Goal: Transaction & Acquisition: Book appointment/travel/reservation

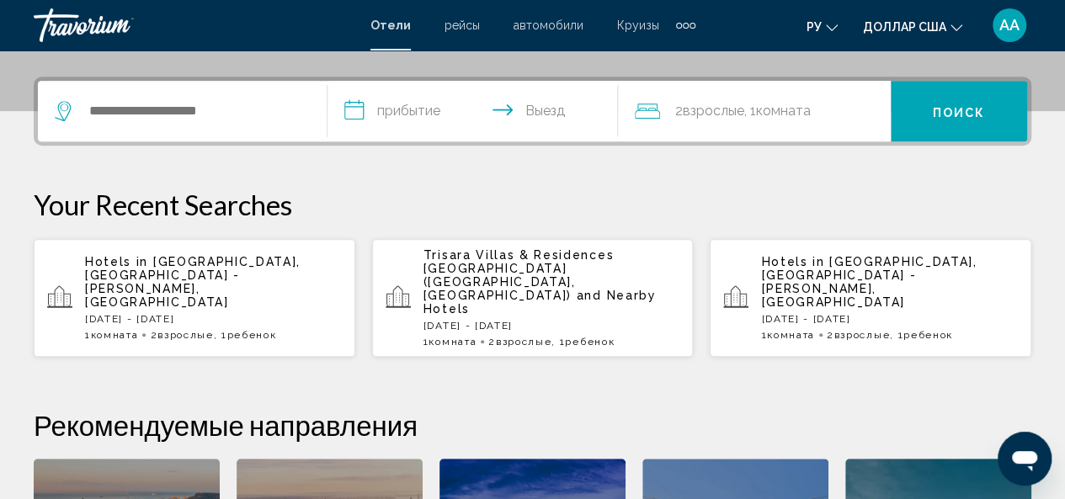
scroll to position [404, 0]
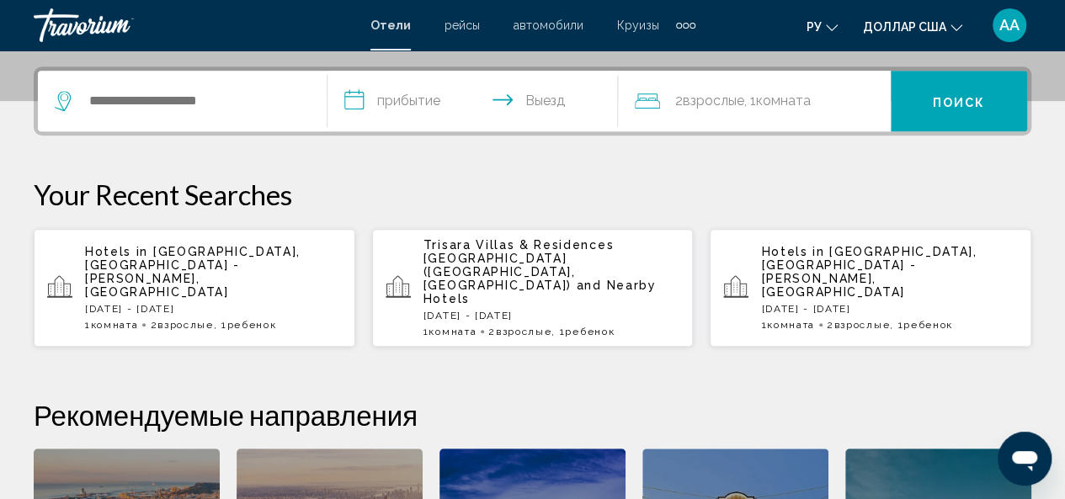
click at [167, 255] on span "[GEOGRAPHIC_DATA], [GEOGRAPHIC_DATA] - [PERSON_NAME], [GEOGRAPHIC_DATA]" at bounding box center [192, 272] width 215 height 54
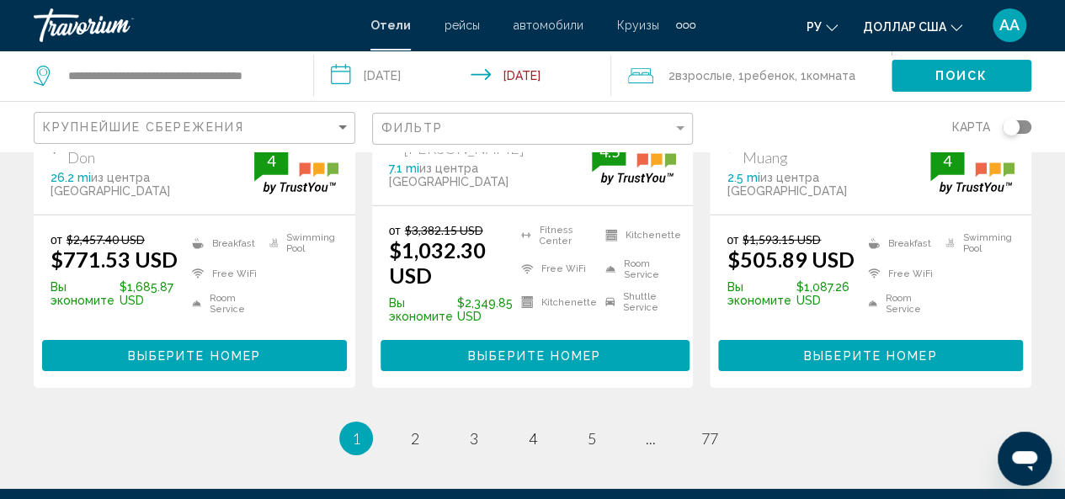
scroll to position [2502, 0]
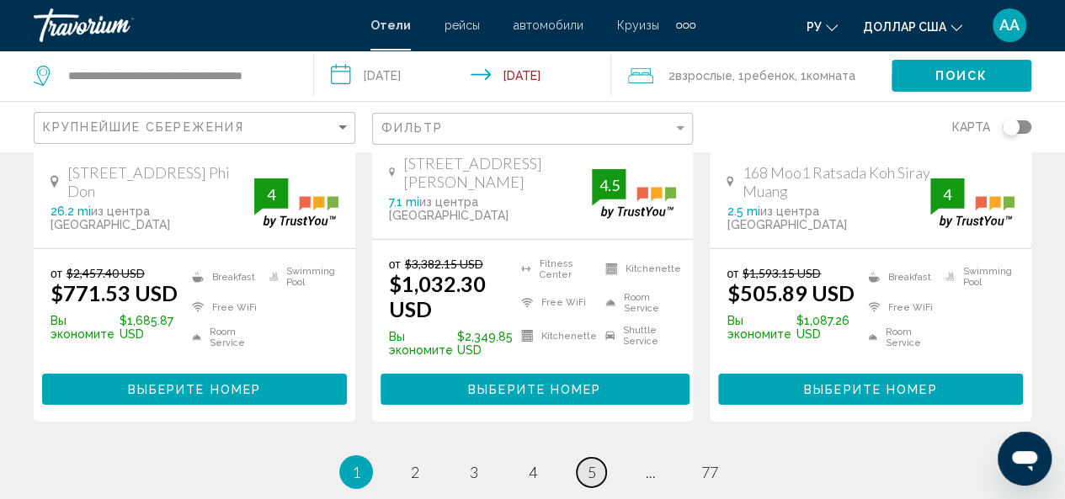
click at [592, 463] on span "5" at bounding box center [591, 472] width 8 height 19
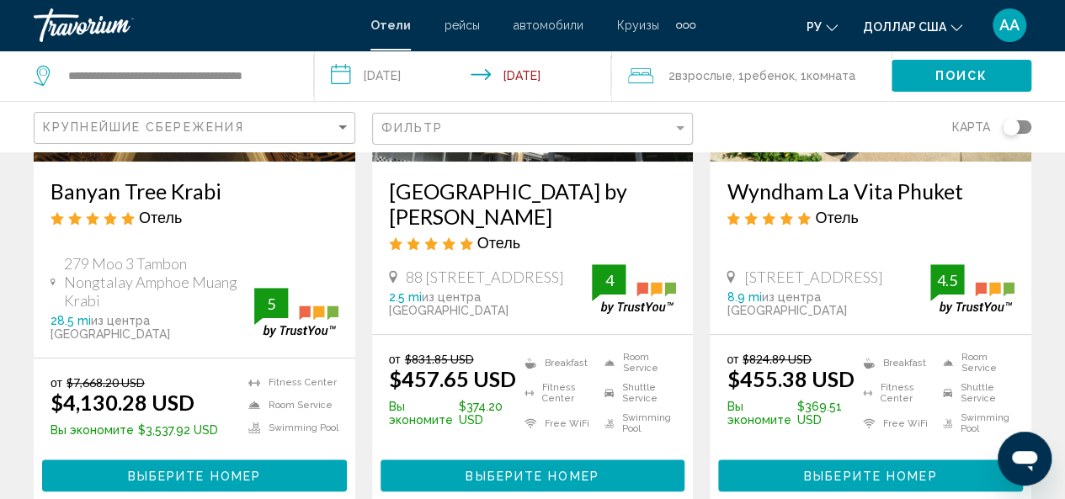
scroll to position [337, 0]
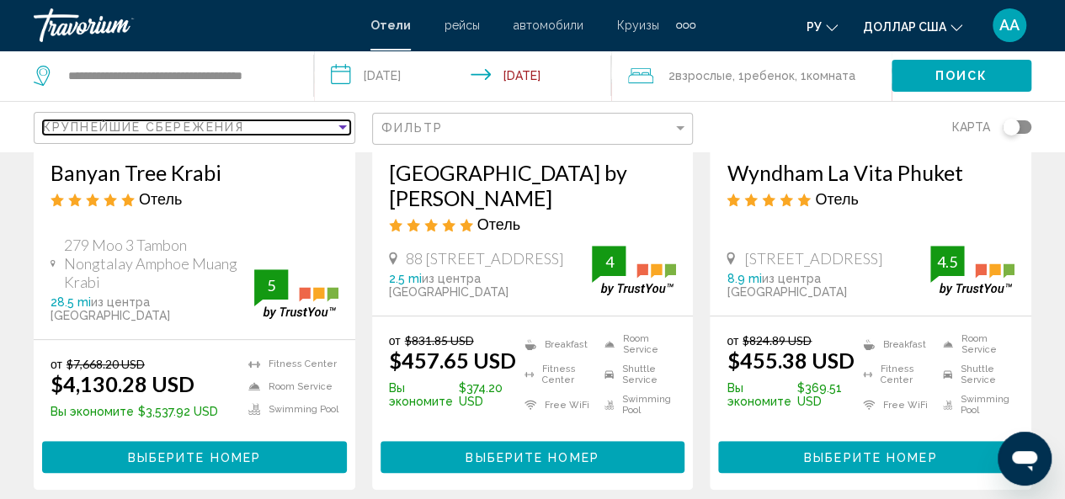
click at [341, 121] on div "Sort by" at bounding box center [342, 126] width 15 height 13
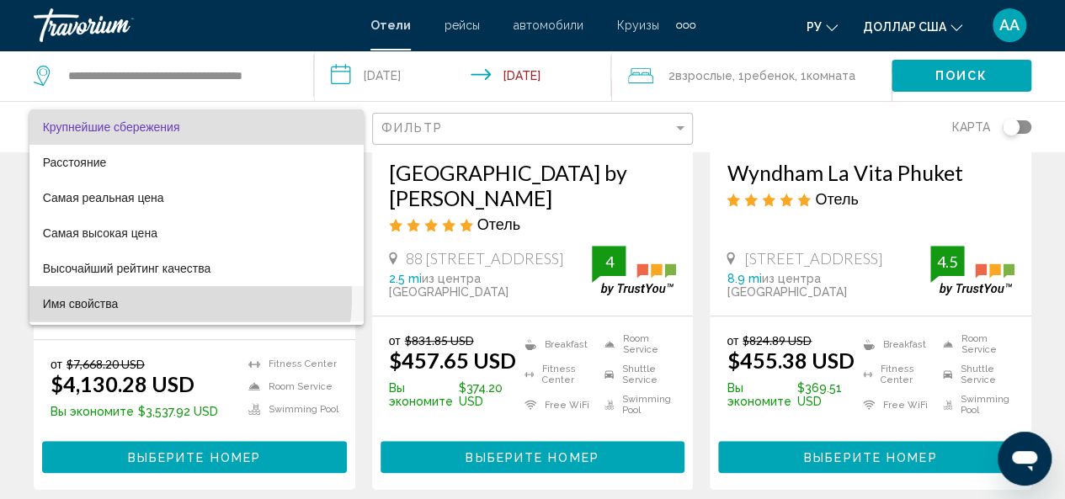
click at [162, 297] on span "Имя свойства" at bounding box center [196, 303] width 307 height 35
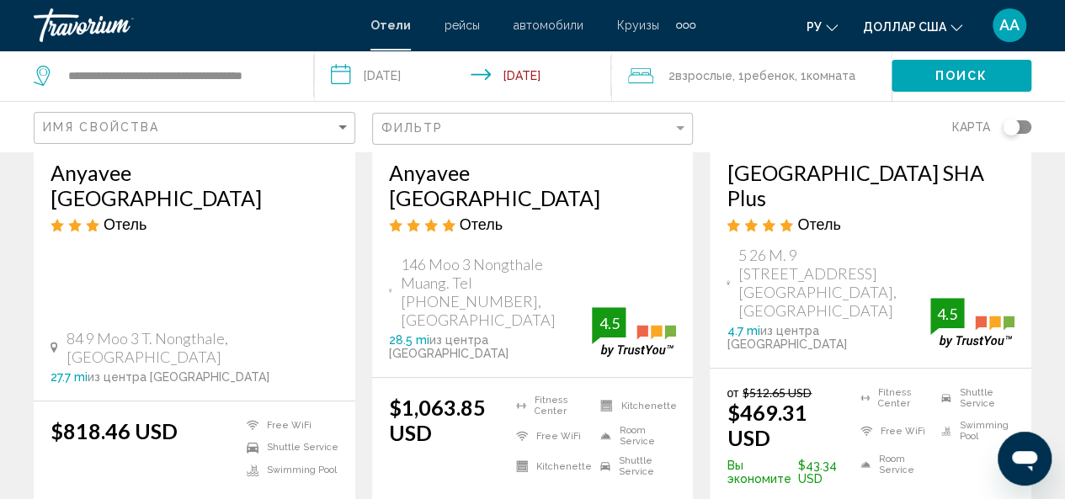
click at [93, 117] on div "Имя свойства" at bounding box center [196, 128] width 307 height 31
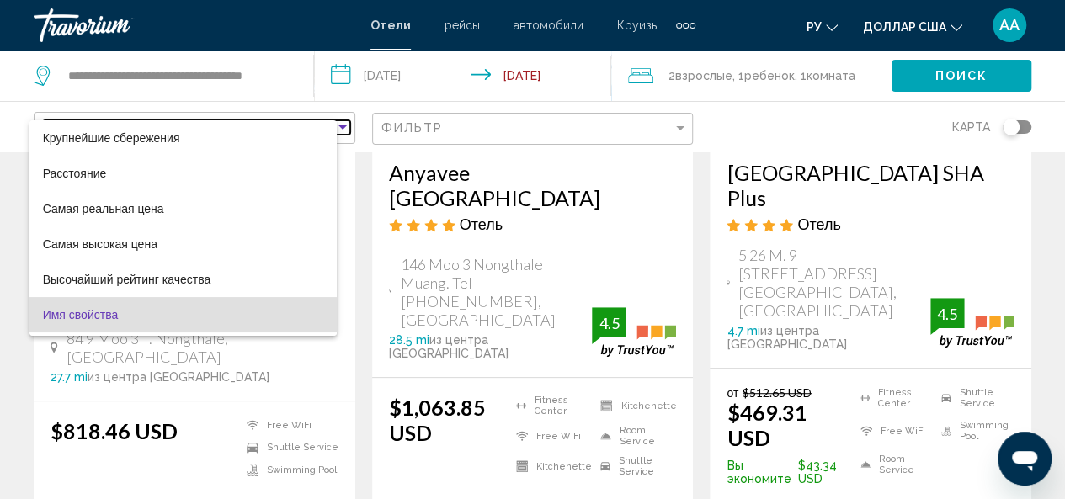
scroll to position [32, 0]
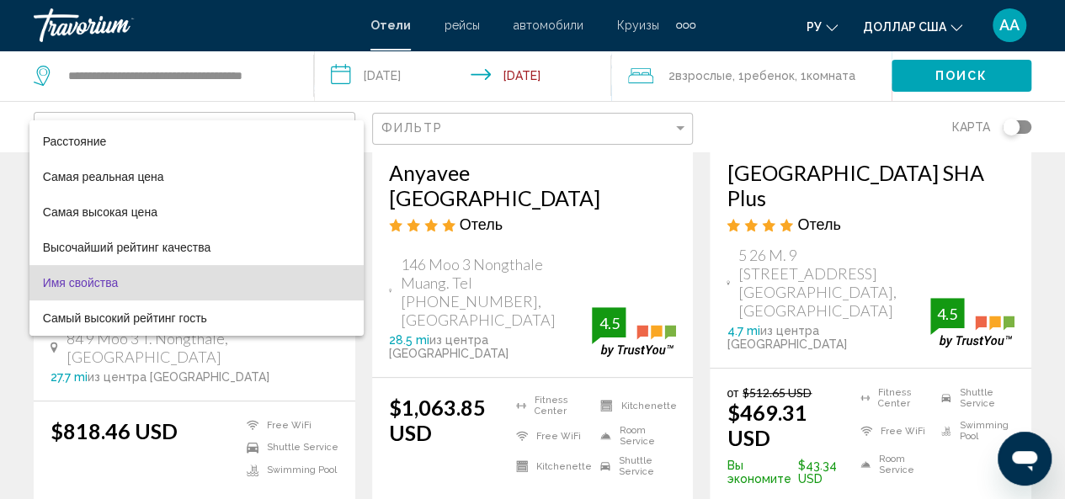
click at [165, 278] on span "Имя свойства" at bounding box center [196, 282] width 307 height 35
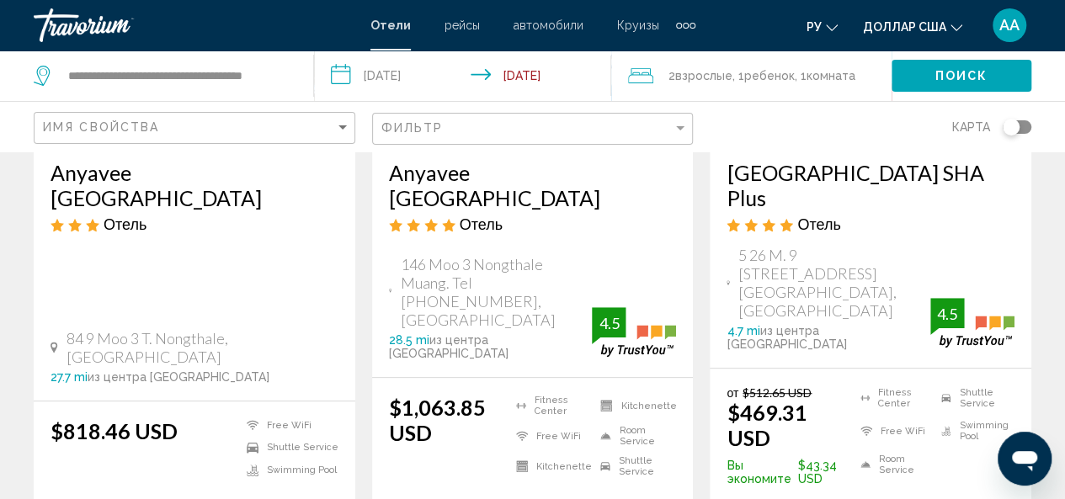
click at [343, 119] on div "Имя свойства" at bounding box center [196, 128] width 307 height 31
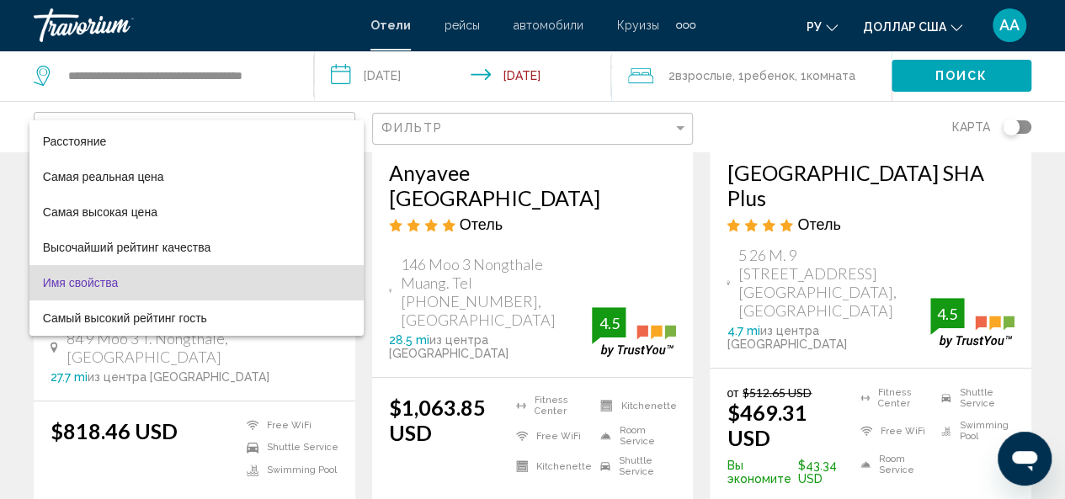
scroll to position [0, 0]
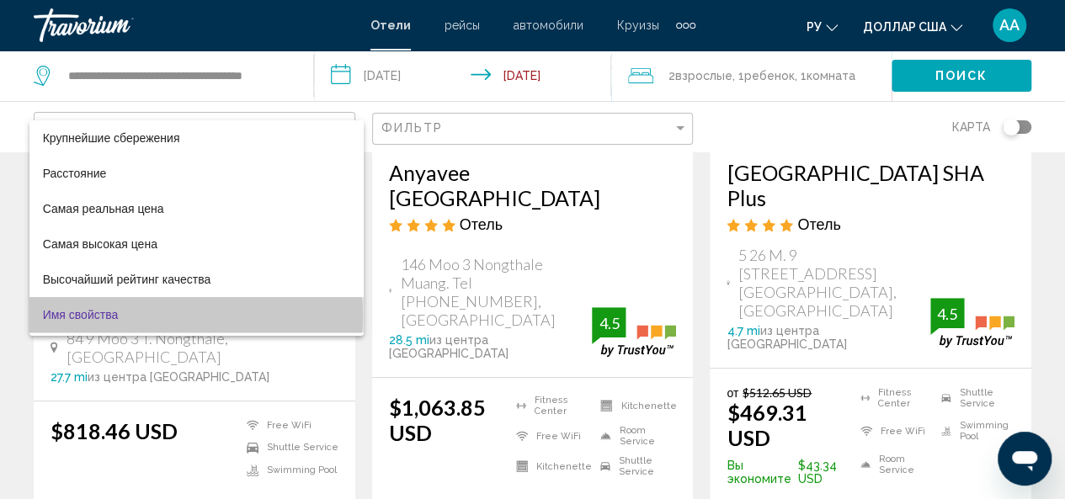
click at [195, 316] on span "Имя свойства" at bounding box center [196, 314] width 307 height 35
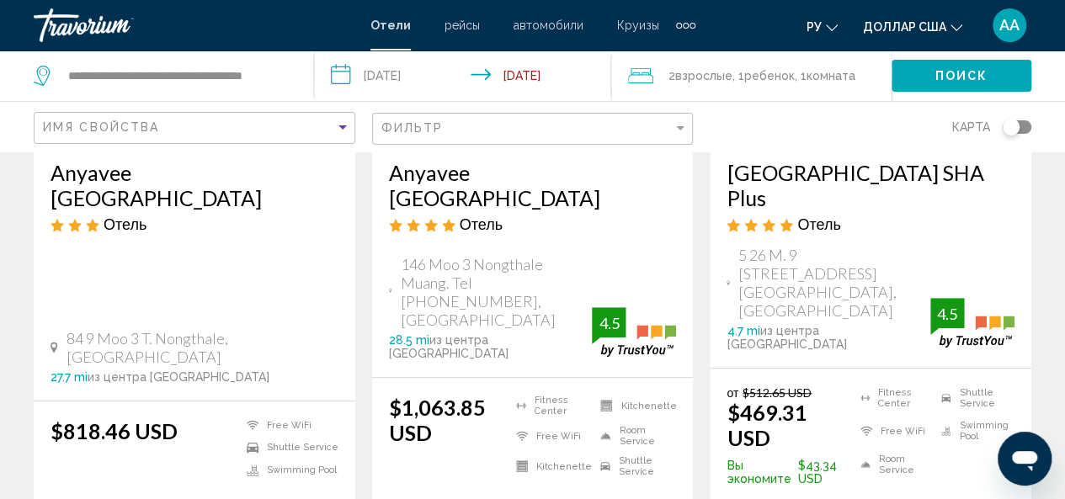
click at [178, 174] on h3 "Anyavee [GEOGRAPHIC_DATA]" at bounding box center [194, 185] width 288 height 50
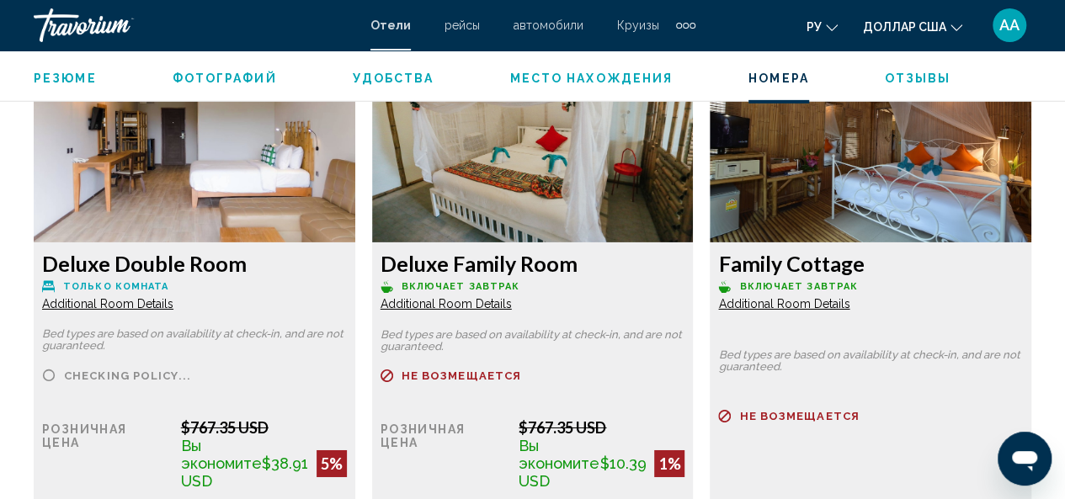
scroll to position [2758, 0]
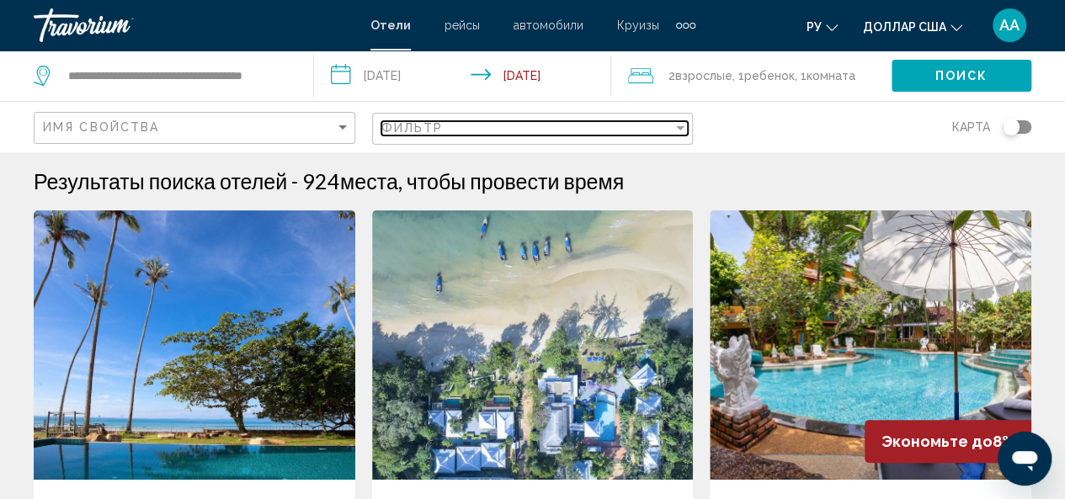
click at [679, 122] on div "Filter" at bounding box center [679, 127] width 15 height 13
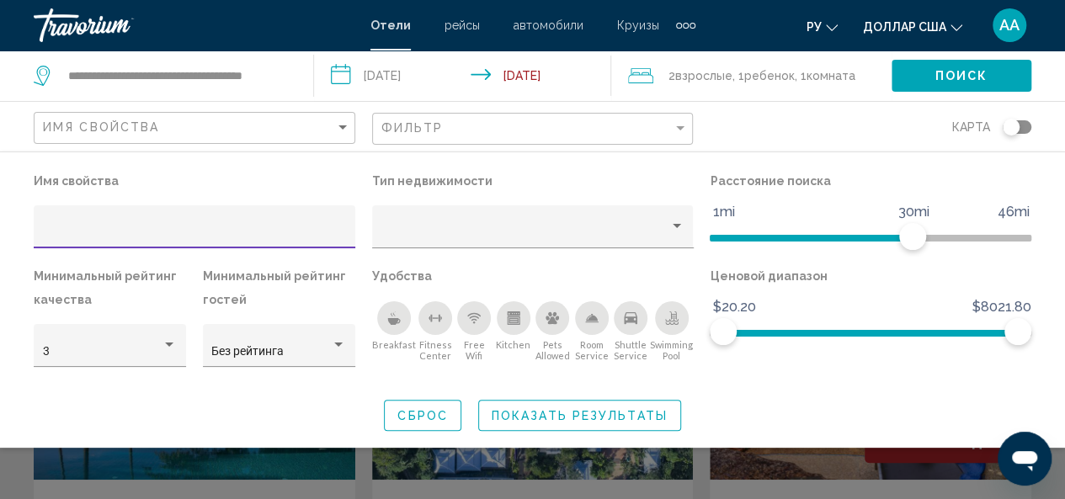
type input "*"
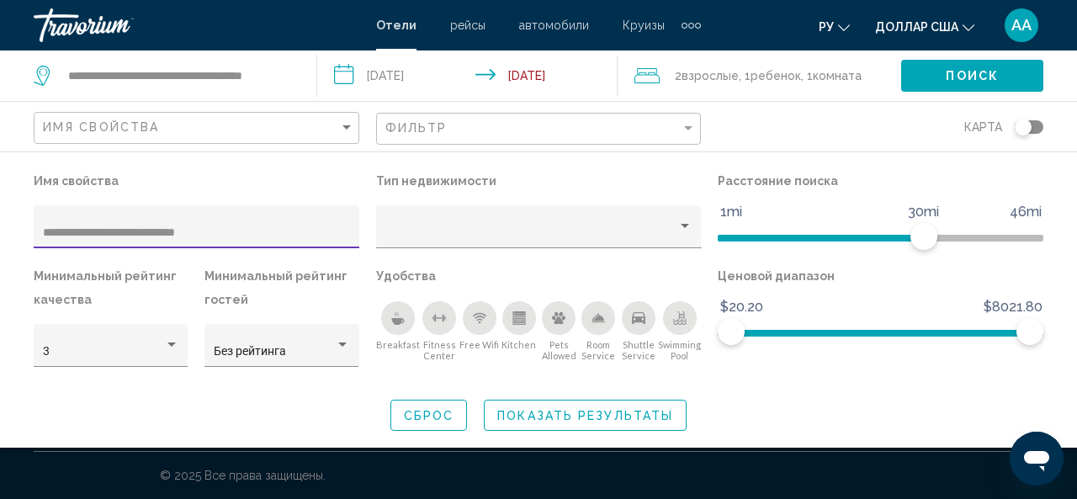
type input "**********"
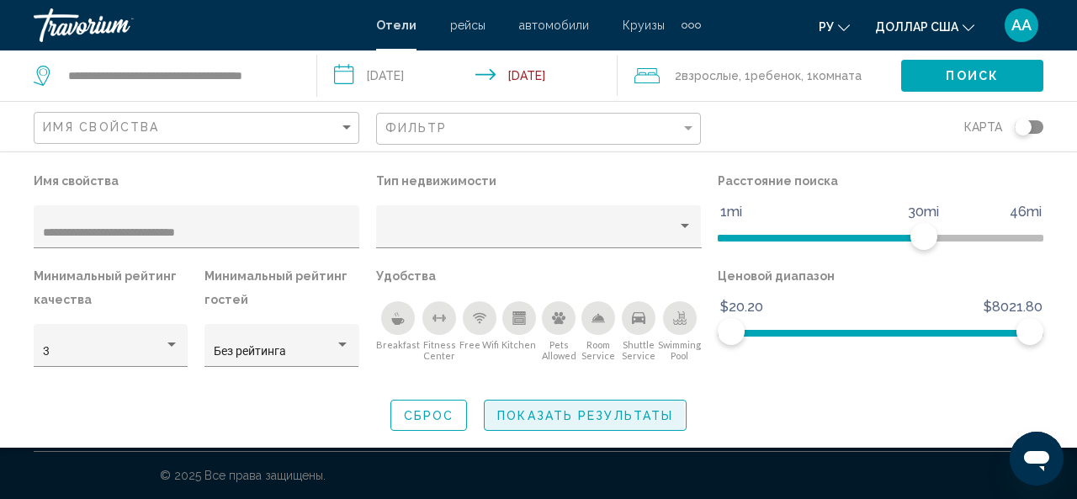
click at [577, 417] on span "Показать результаты" at bounding box center [585, 415] width 176 height 13
